Goal: Task Accomplishment & Management: Manage account settings

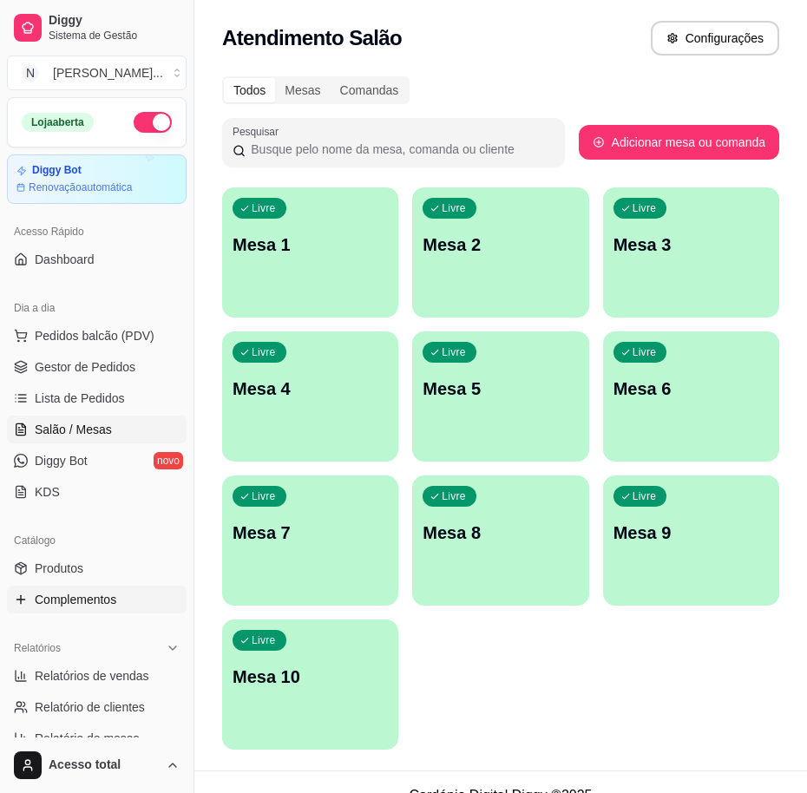
scroll to position [217, 0]
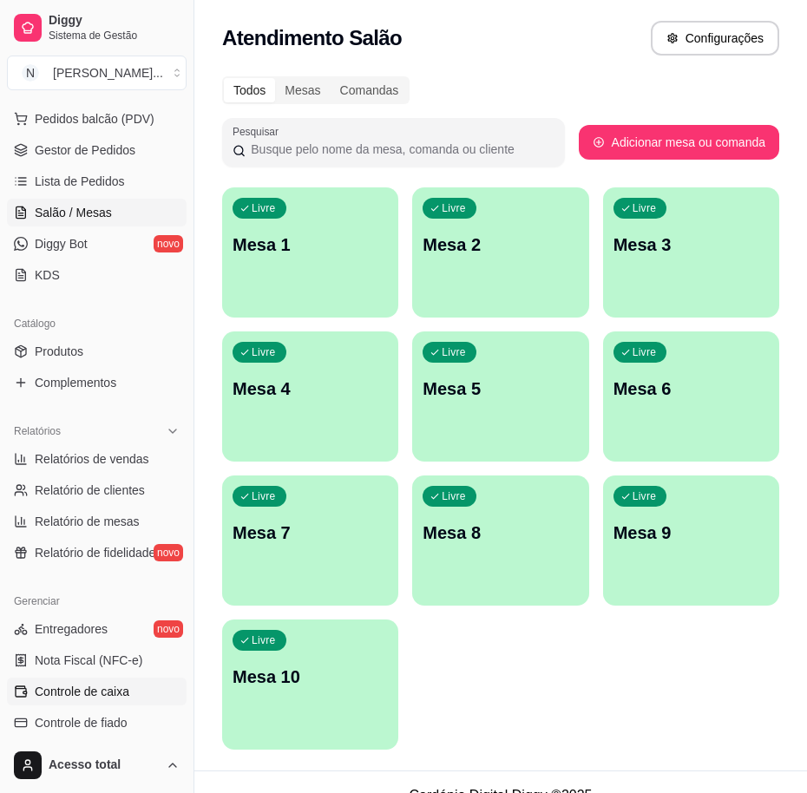
click at [110, 686] on span "Controle de caixa" at bounding box center [82, 691] width 95 height 17
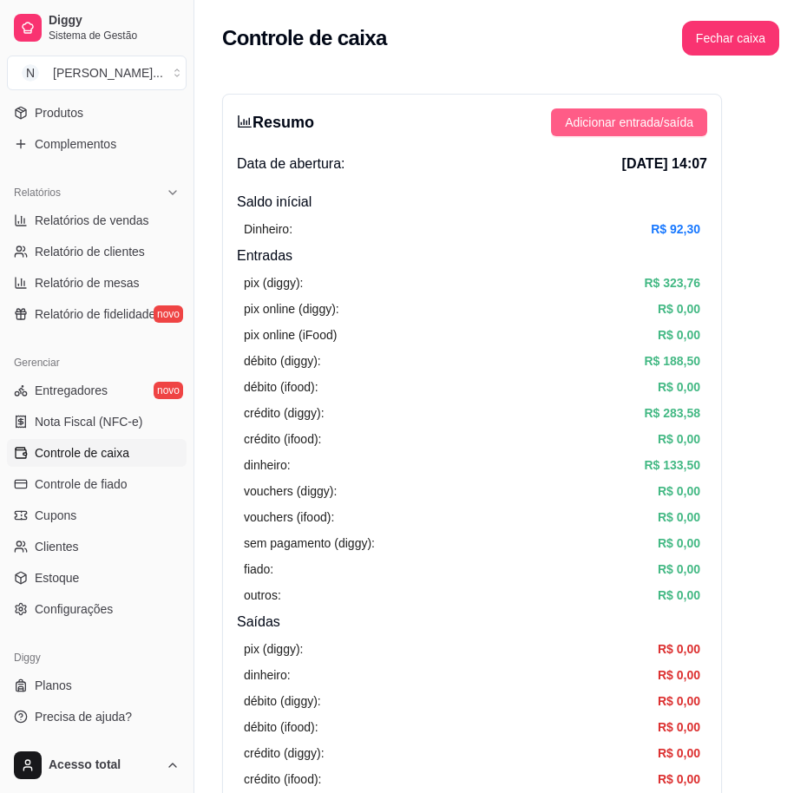
click at [646, 126] on span "Adicionar entrada/saída" at bounding box center [629, 122] width 128 height 19
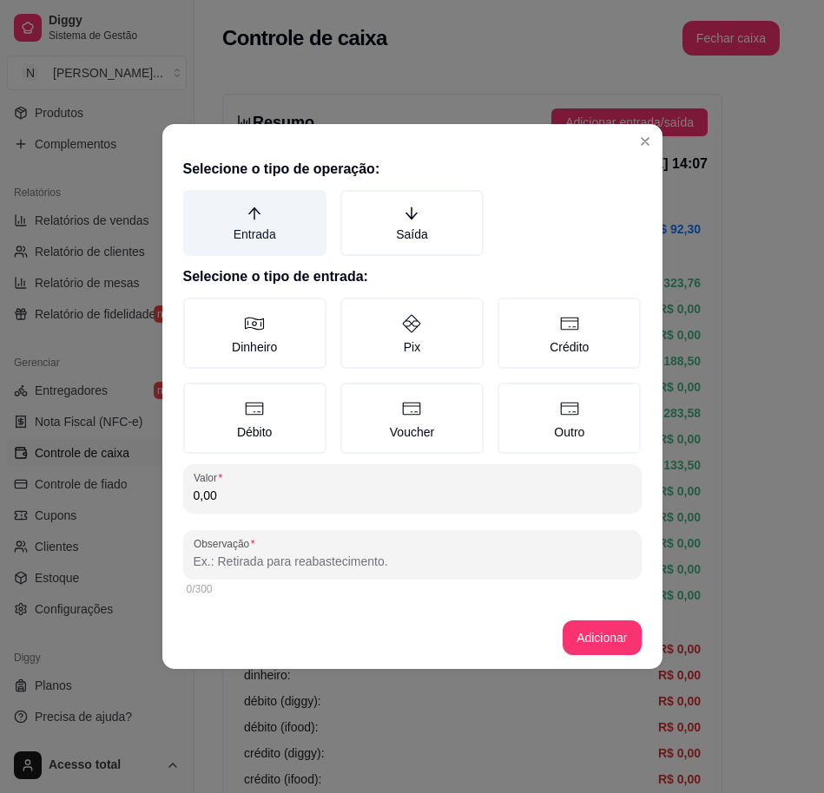
click at [292, 229] on label "Entrada" at bounding box center [254, 223] width 143 height 66
click at [196, 203] on button "Entrada" at bounding box center [189, 196] width 14 height 14
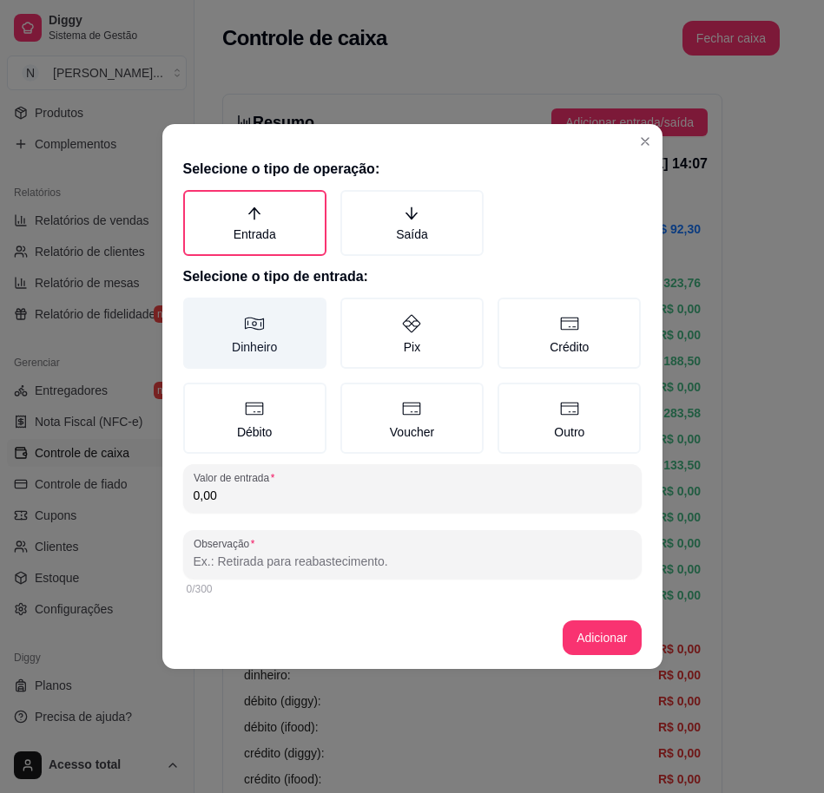
click at [290, 326] on label "Dinheiro" at bounding box center [254, 333] width 143 height 71
click at [196, 311] on button "Dinheiro" at bounding box center [189, 304] width 14 height 14
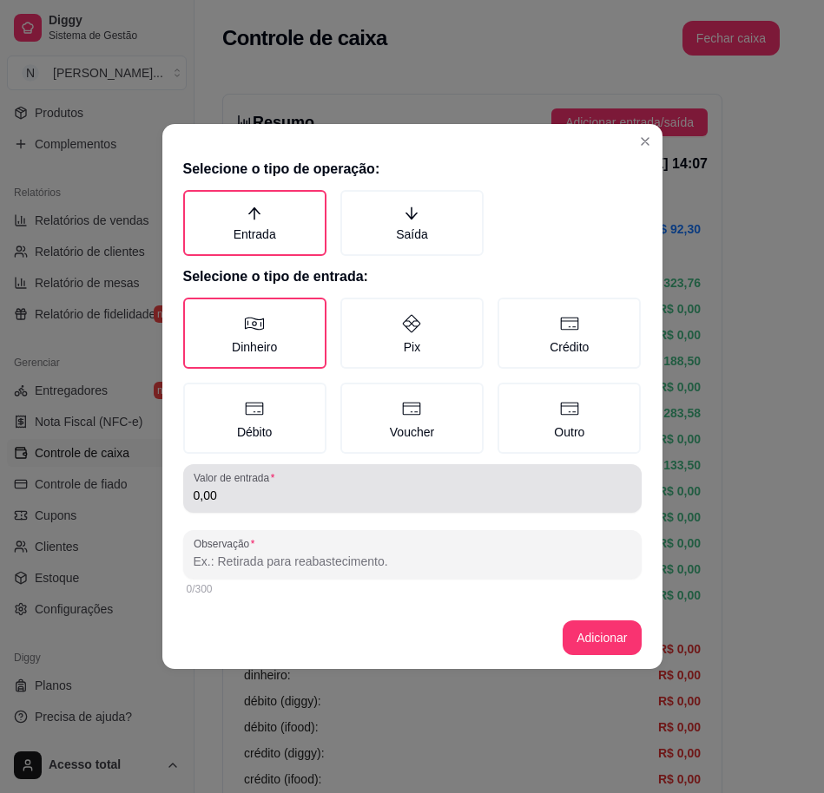
click at [310, 487] on input "0,00" at bounding box center [412, 495] width 437 height 17
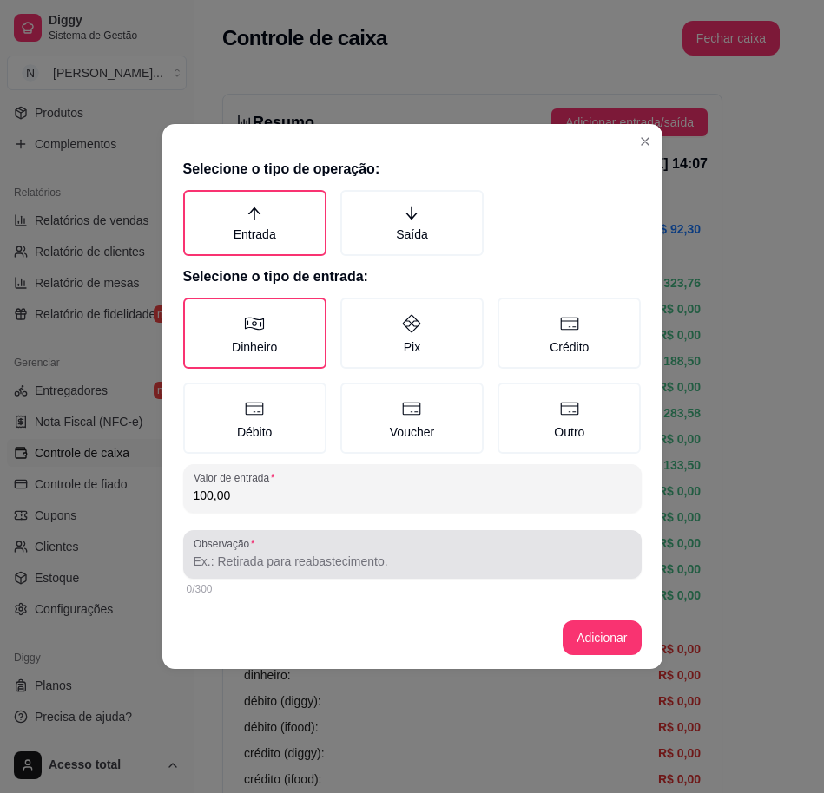
type input "100,00"
click at [306, 542] on div at bounding box center [412, 554] width 437 height 35
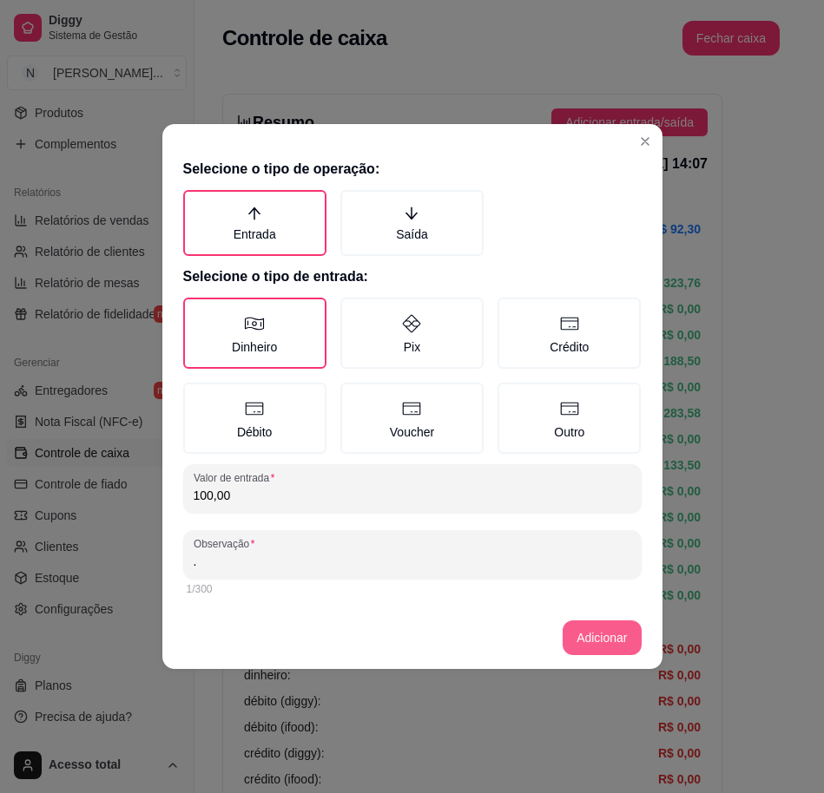
type input "."
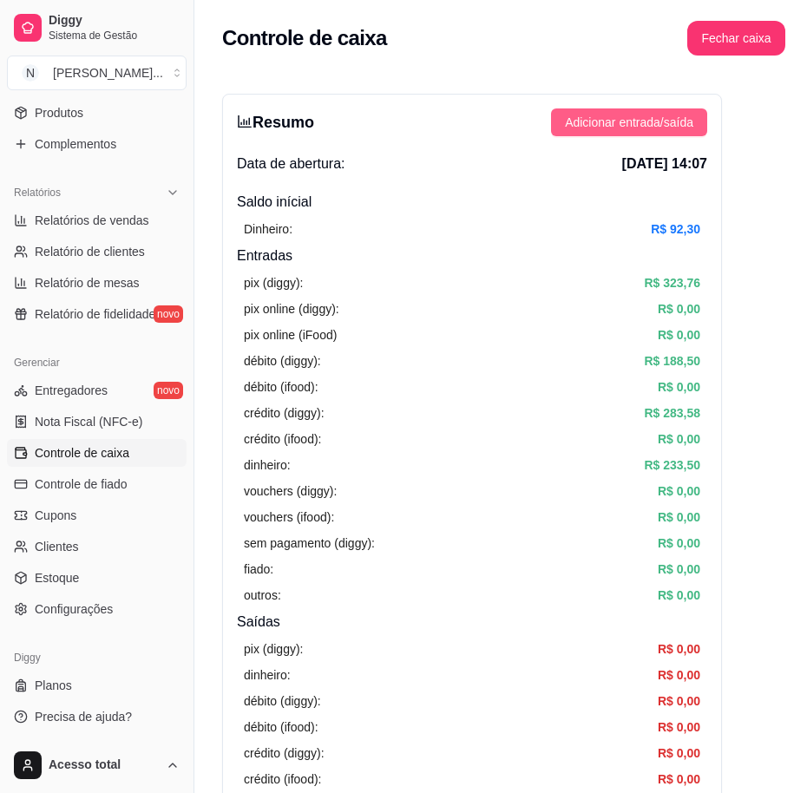
click at [642, 127] on span "Adicionar entrada/saída" at bounding box center [629, 122] width 128 height 19
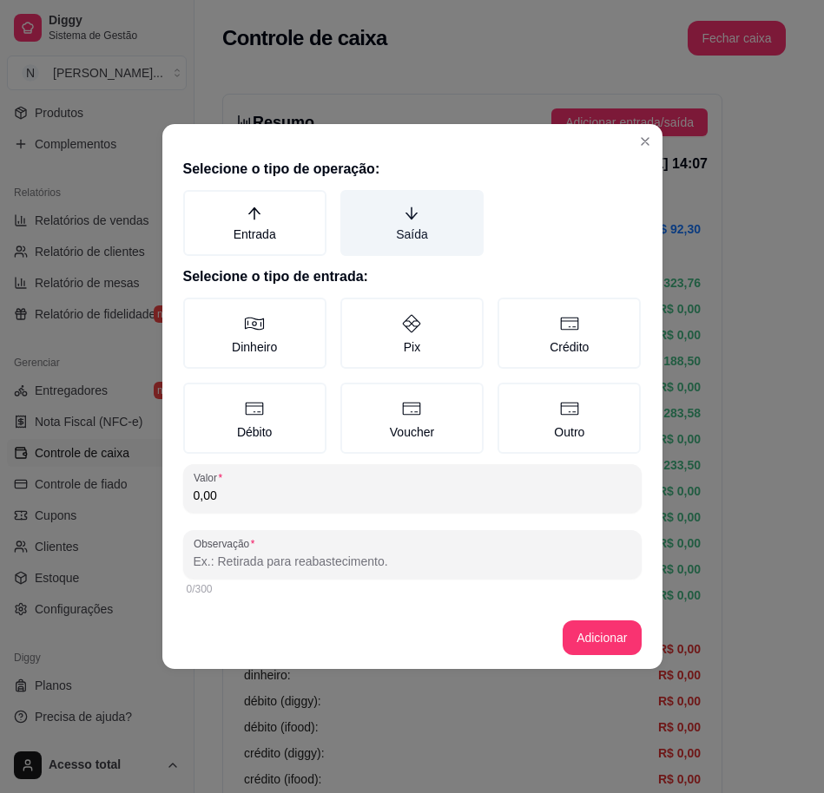
click at [400, 209] on label "Saída" at bounding box center [411, 223] width 143 height 66
click at [353, 203] on button "Saída" at bounding box center [346, 196] width 14 height 14
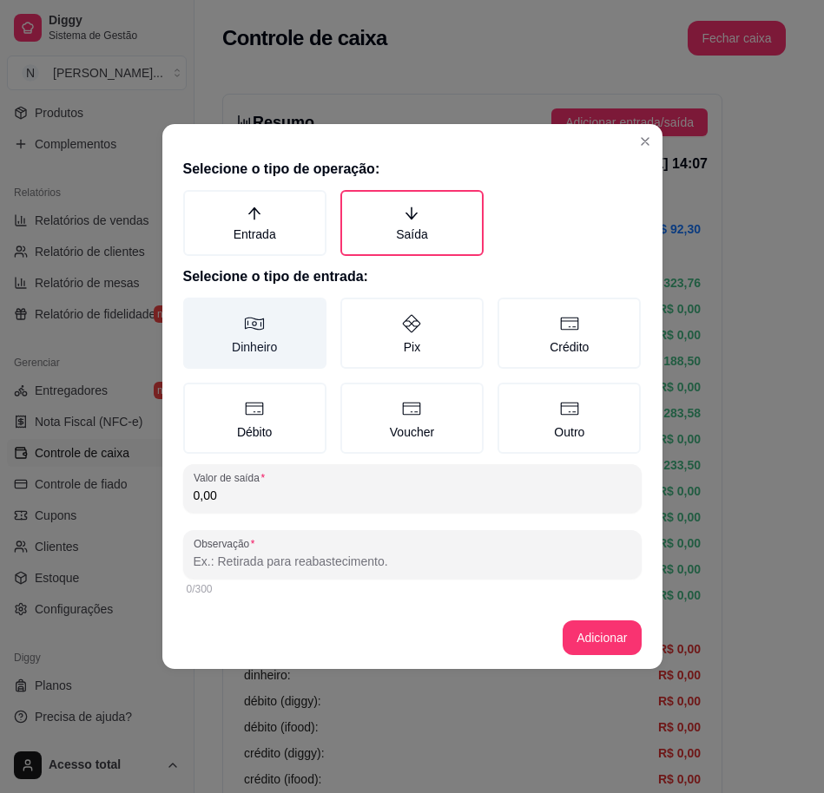
click at [304, 325] on label "Dinheiro" at bounding box center [254, 333] width 143 height 71
click at [196, 311] on button "Dinheiro" at bounding box center [189, 304] width 14 height 14
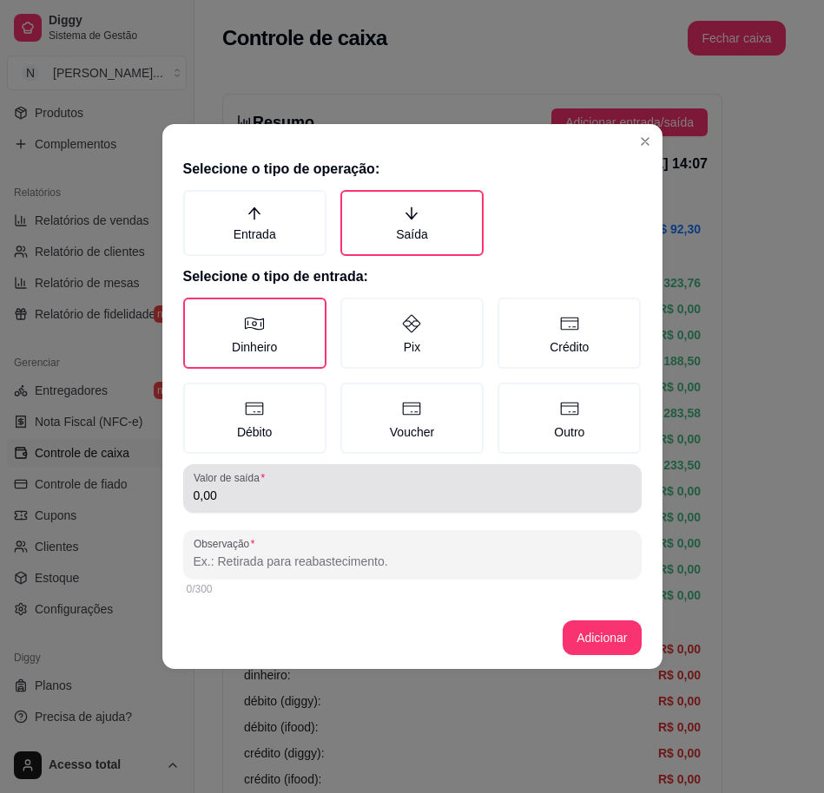
click at [353, 491] on input "0,00" at bounding box center [412, 495] width 437 height 17
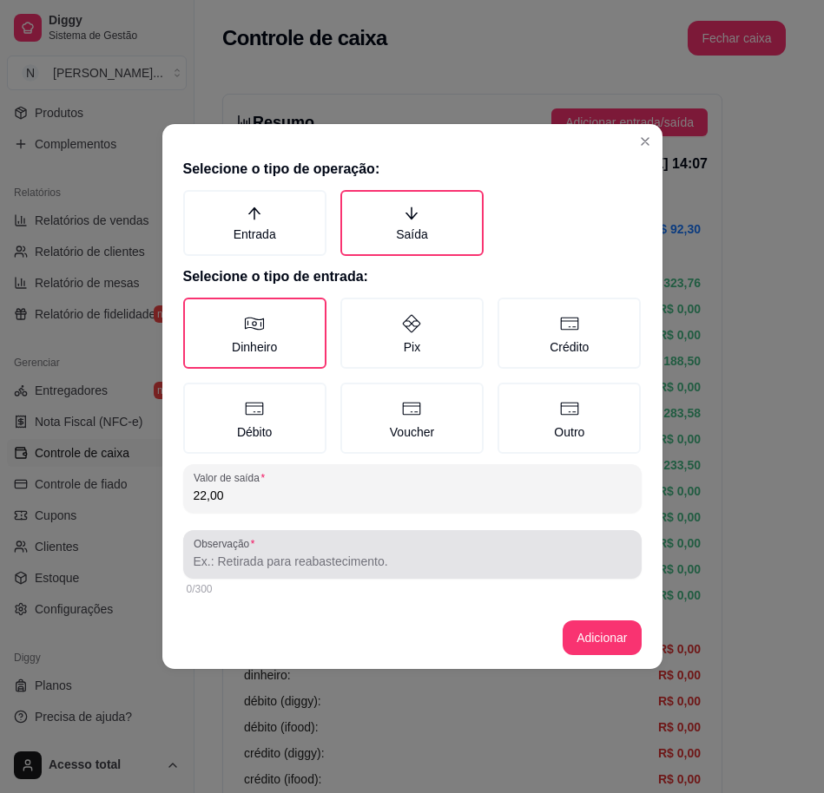
type input "22,00"
click at [397, 595] on div "0/300" at bounding box center [412, 589] width 458 height 21
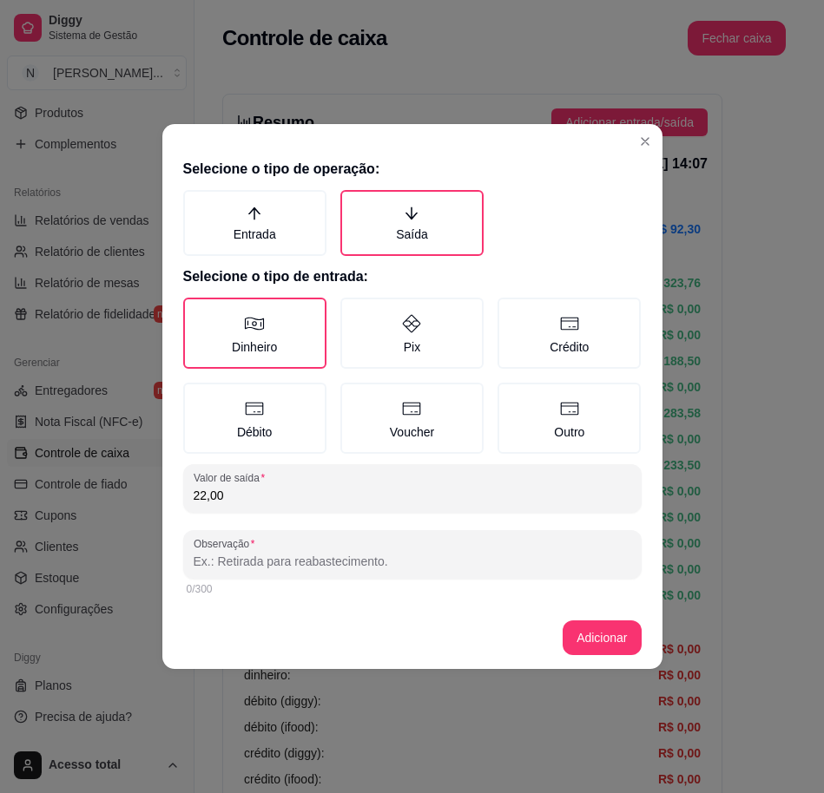
click at [416, 559] on input "Observação" at bounding box center [412, 561] width 437 height 17
type input "agua"
